Goal: Task Accomplishment & Management: Manage account settings

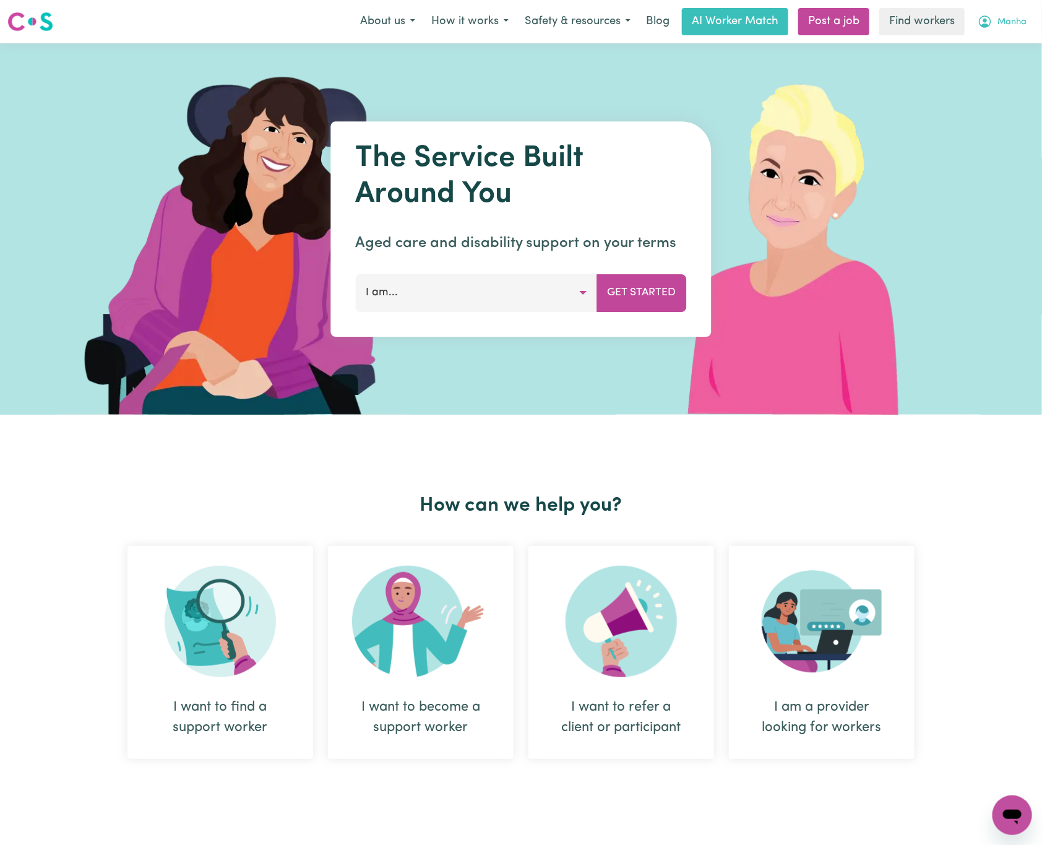
click at [995, 26] on span "Manha" at bounding box center [1012, 22] width 29 height 14
drag, startPoint x: 1014, startPoint y: 67, endPoint x: 1027, endPoint y: 38, distance: 32.1
click at [995, 67] on link "Logout" at bounding box center [985, 71] width 98 height 24
click at [995, 20] on link "Login" at bounding box center [1013, 21] width 43 height 27
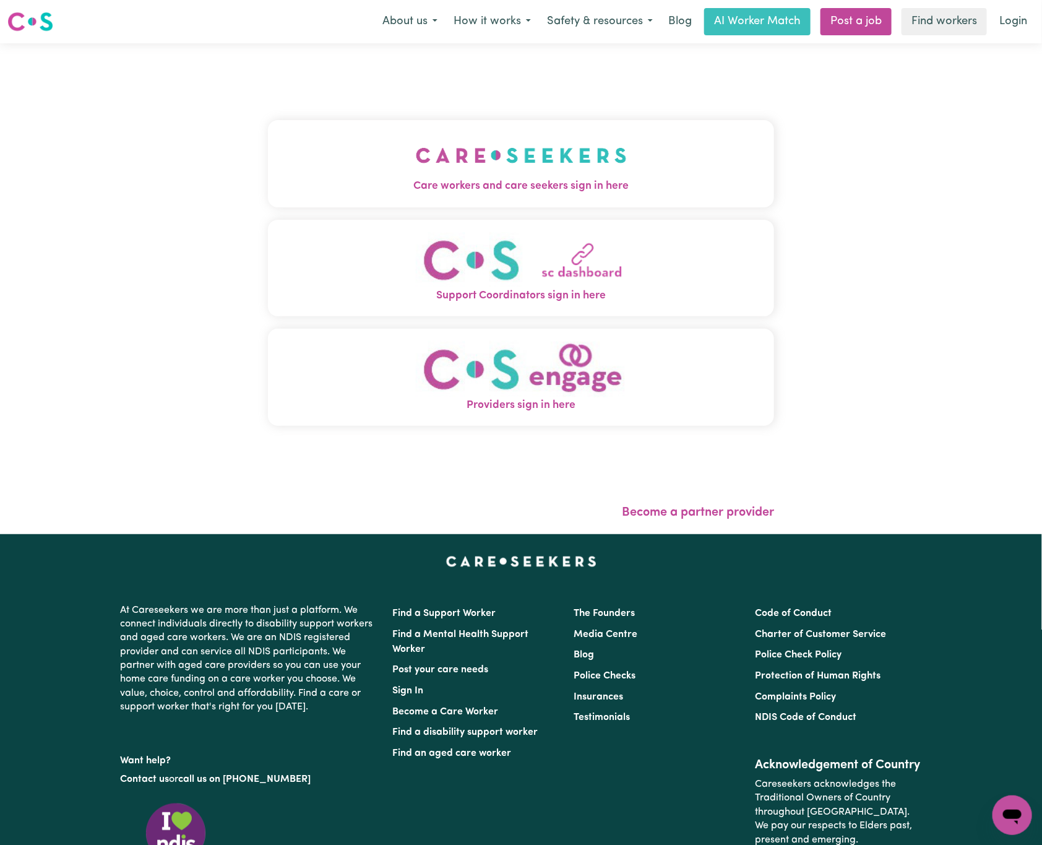
drag, startPoint x: 384, startPoint y: 176, endPoint x: 402, endPoint y: 184, distance: 19.1
click at [387, 179] on button "Care workers and care seekers sign in here" at bounding box center [521, 163] width 506 height 87
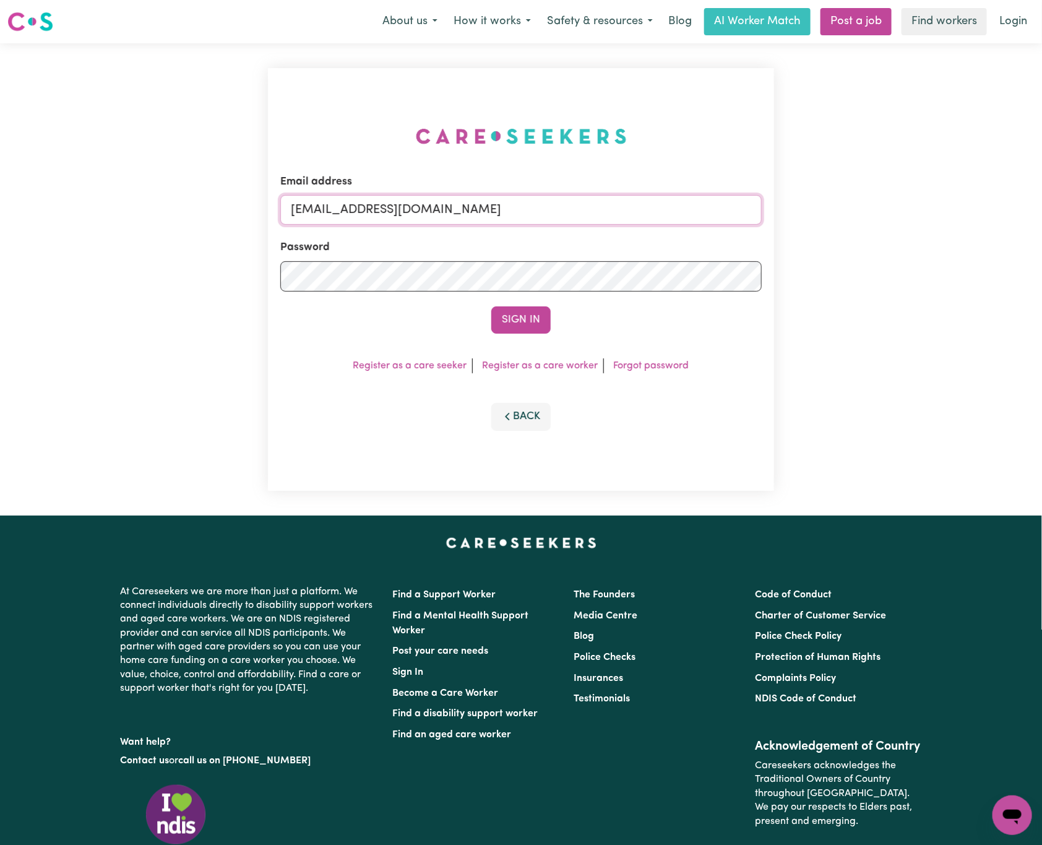
drag, startPoint x: 355, startPoint y: 203, endPoint x: 938, endPoint y: 221, distance: 582.6
click at [938, 221] on div "Email address [EMAIL_ADDRESS][DOMAIN_NAME] Password Sign In Register as a care …" at bounding box center [521, 279] width 1042 height 472
paste input "[PERSON_NAME].[PERSON_NAME]@nonabeldisability"
type input "[EMAIL_ADDRESS][PERSON_NAME][PERSON_NAME][DOMAIN_NAME]"
click at [491, 306] on button "Sign In" at bounding box center [520, 319] width 59 height 27
